Goal: Transaction & Acquisition: Obtain resource

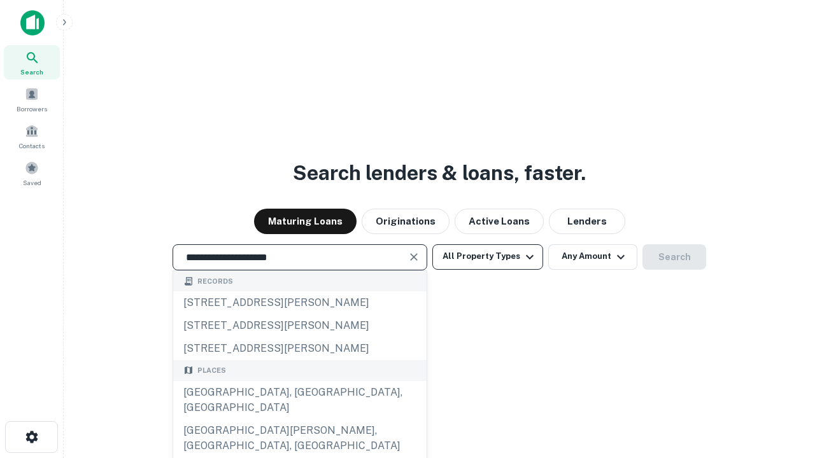
click at [299, 420] on div "[GEOGRAPHIC_DATA], [GEOGRAPHIC_DATA], [GEOGRAPHIC_DATA]" at bounding box center [299, 400] width 253 height 38
click at [488, 257] on button "All Property Types" at bounding box center [487, 256] width 111 height 25
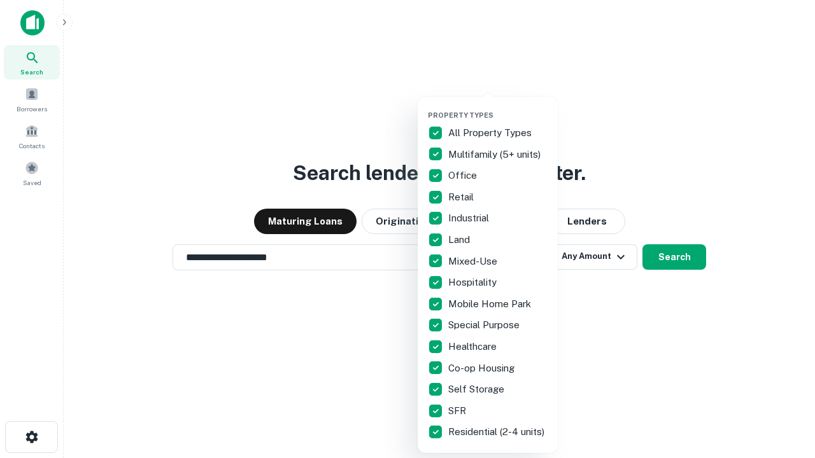
type input "**********"
click at [498, 107] on button "button" at bounding box center [498, 107] width 140 height 1
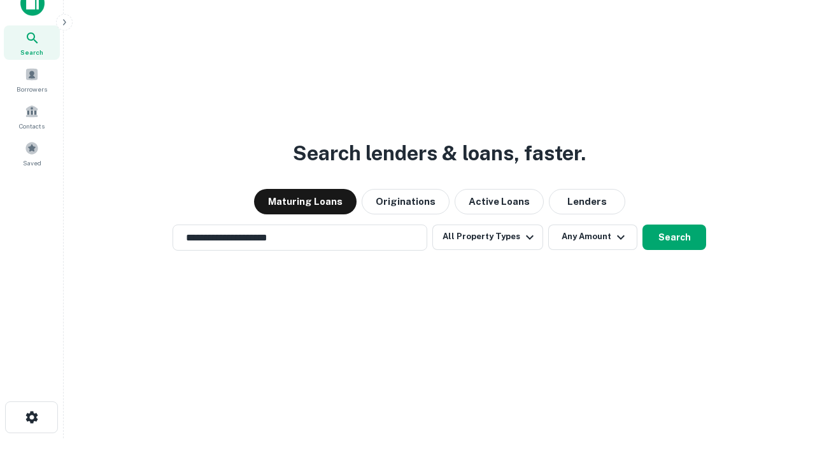
scroll to position [8, 153]
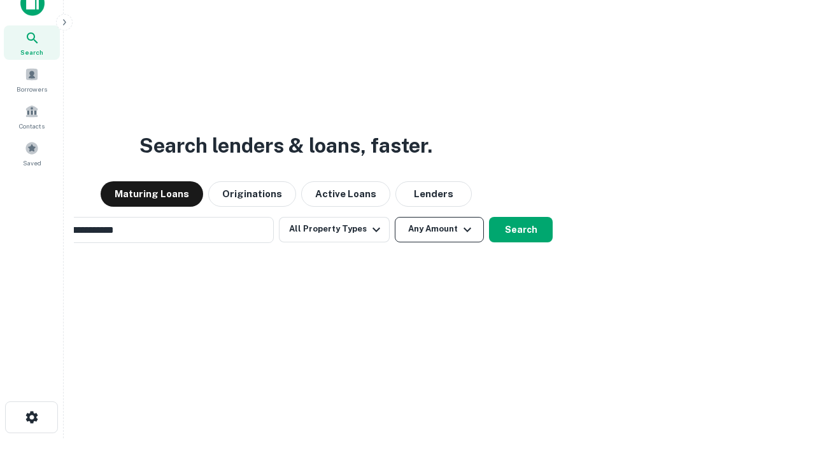
click at [395, 217] on button "Any Amount" at bounding box center [439, 229] width 89 height 25
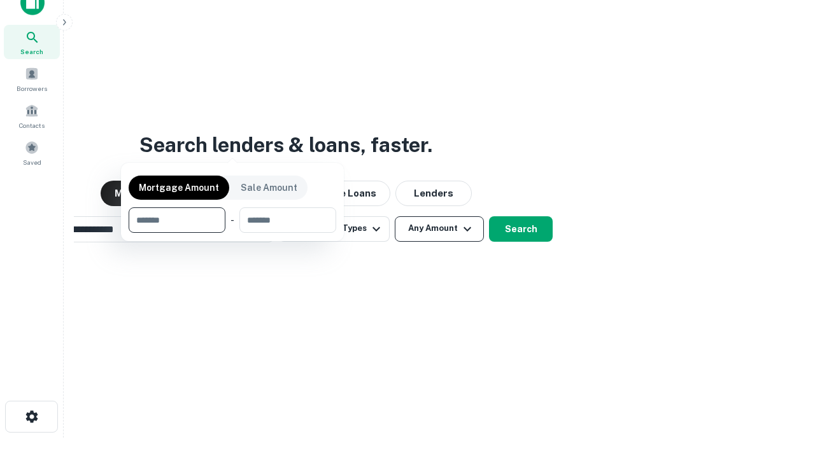
scroll to position [92, 360]
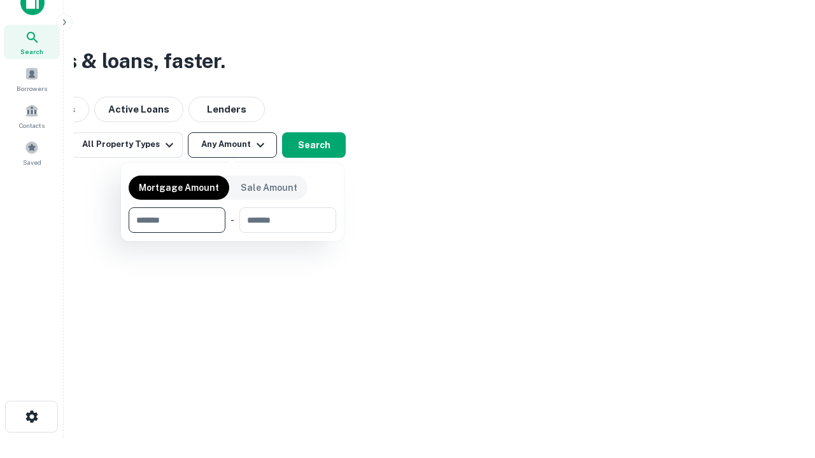
type input "*******"
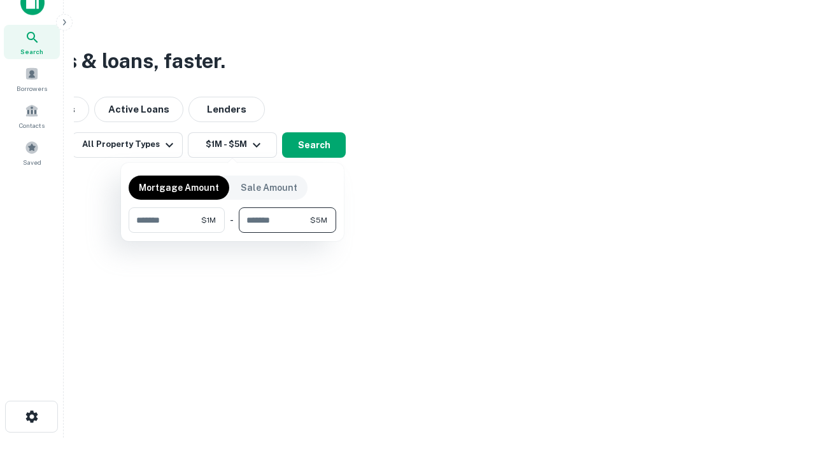
type input "*******"
click at [232, 233] on button "button" at bounding box center [233, 233] width 208 height 1
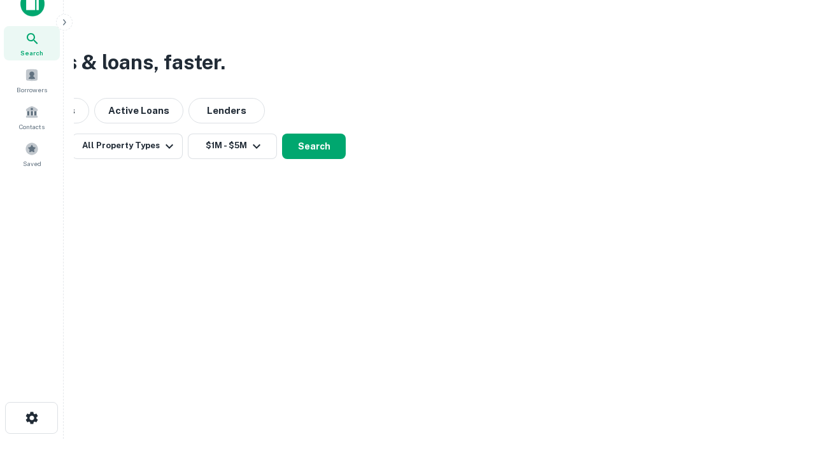
scroll to position [8, 235]
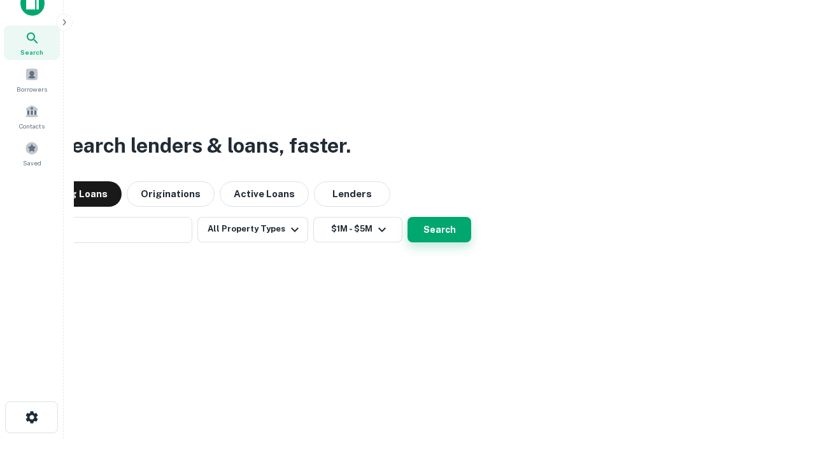
click at [407, 217] on button "Search" at bounding box center [439, 229] width 64 height 25
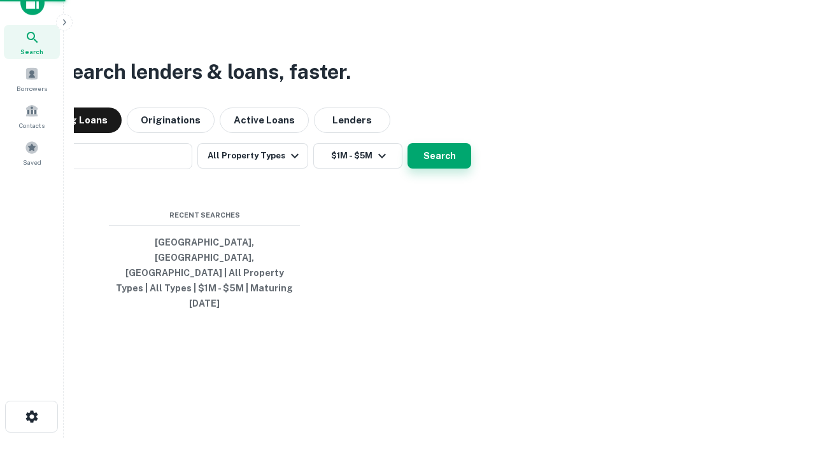
scroll to position [34, 360]
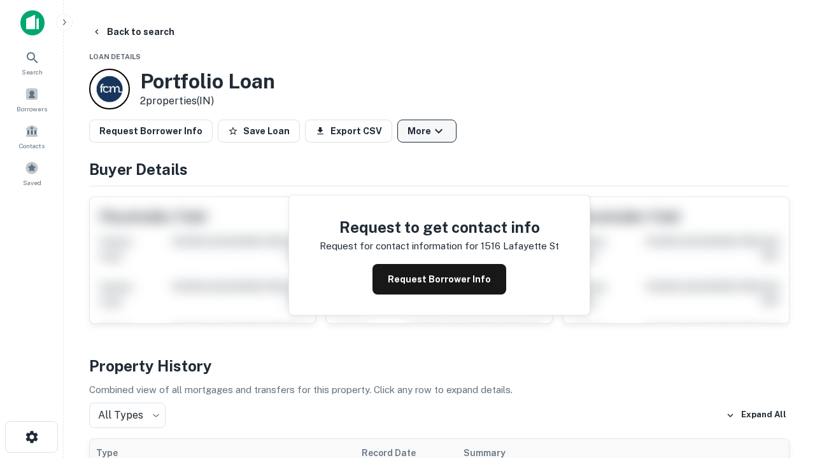
click at [427, 131] on button "More" at bounding box center [426, 131] width 59 height 23
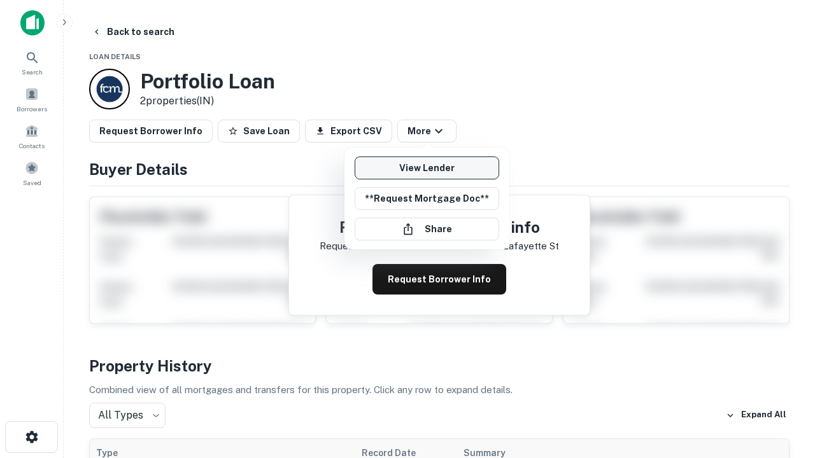
click at [427, 168] on link "View Lender" at bounding box center [427, 168] width 145 height 23
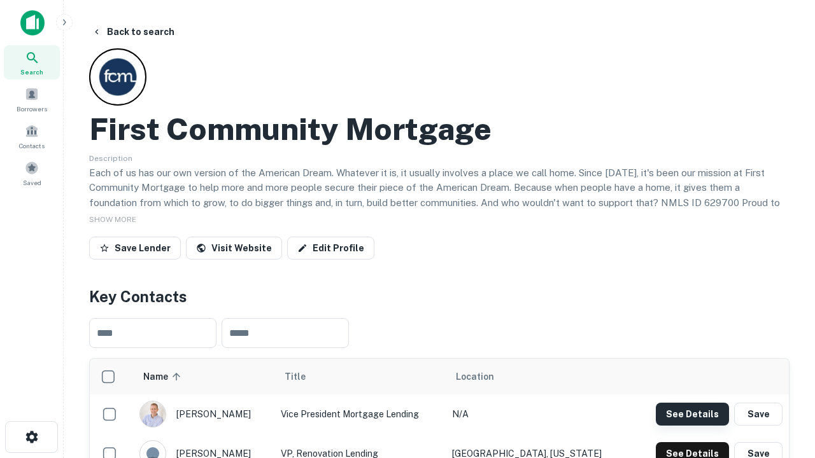
click at [692, 414] on button "See Details" at bounding box center [692, 414] width 73 height 23
click at [31, 437] on icon "button" at bounding box center [31, 437] width 15 height 15
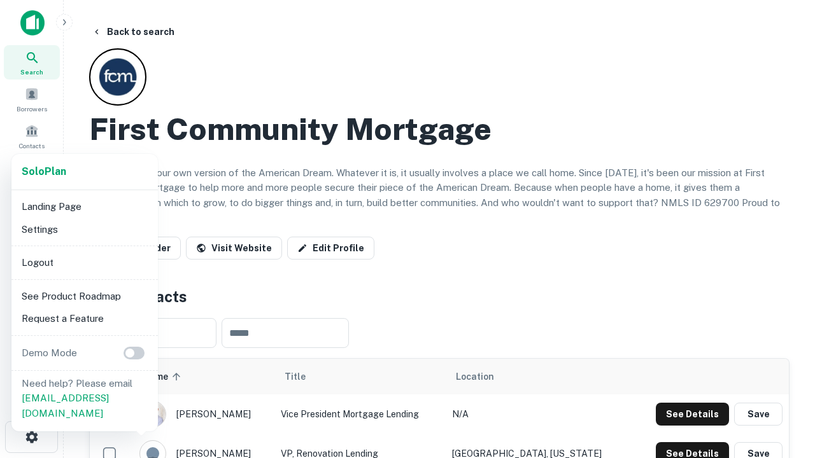
click at [84, 262] on li "Logout" at bounding box center [85, 262] width 136 height 23
